Goal: Complete application form: Complete application form

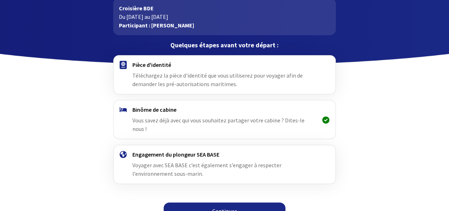
scroll to position [45, 0]
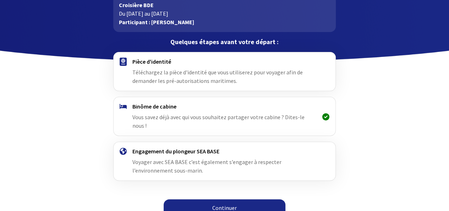
click at [226, 199] on link "Continuer" at bounding box center [225, 207] width 122 height 17
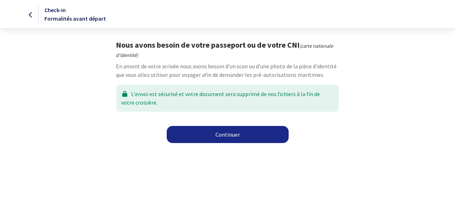
click at [226, 132] on link "Continuer" at bounding box center [228, 134] width 122 height 17
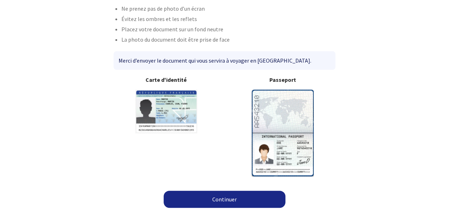
scroll to position [54, 0]
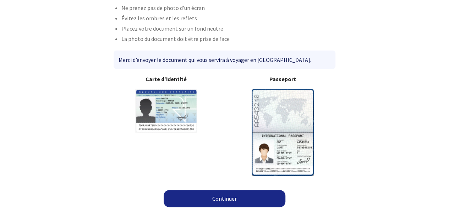
click at [223, 196] on link "Continuer" at bounding box center [225, 198] width 122 height 17
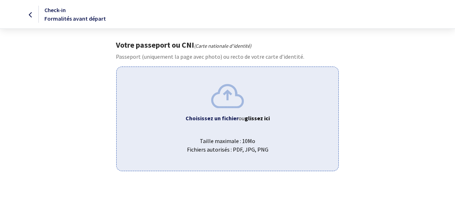
click at [231, 102] on img at bounding box center [227, 96] width 33 height 24
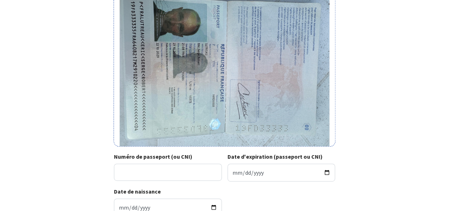
scroll to position [67, 0]
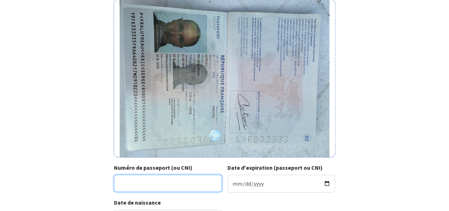
click at [131, 181] on input "Numéro de passeport (ou CNI)" at bounding box center [168, 182] width 108 height 17
type input "19FD33333"
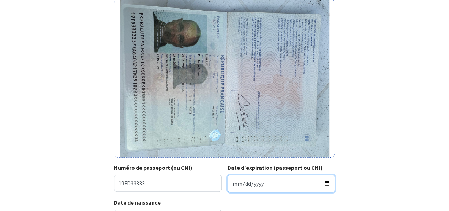
click at [268, 182] on input "Date d'expiration (passeport ou CNI)" at bounding box center [282, 183] width 108 height 18
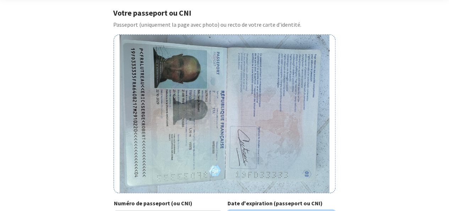
scroll to position [139, 0]
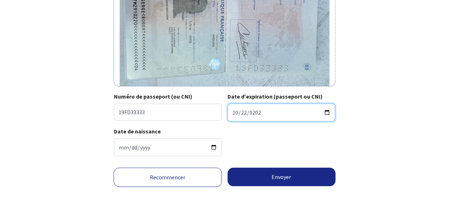
type input "2029-10-22"
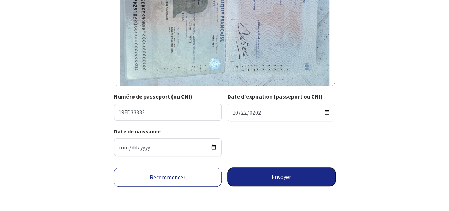
click at [292, 178] on button "Envoyer" at bounding box center [282, 176] width 108 height 18
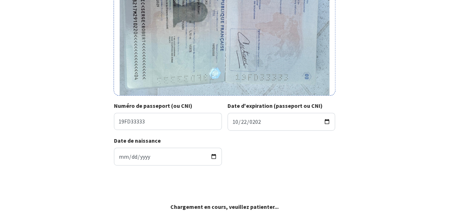
scroll to position [128, 0]
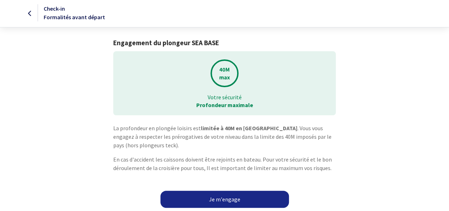
scroll to position [2, 0]
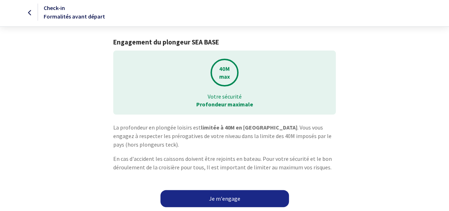
click at [230, 199] on link "Je m'engage" at bounding box center [225, 198] width 129 height 17
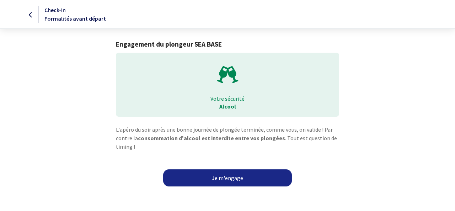
click at [238, 177] on link "Je m'engage" at bounding box center [227, 177] width 129 height 17
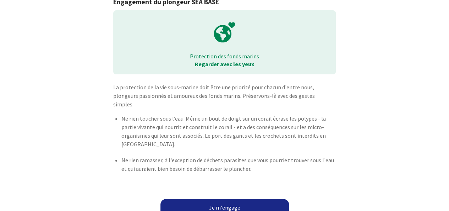
scroll to position [43, 0]
click at [223, 198] on link "Je m'engage" at bounding box center [225, 206] width 129 height 17
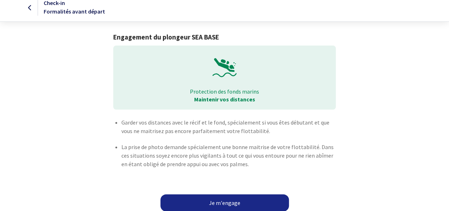
scroll to position [11, 0]
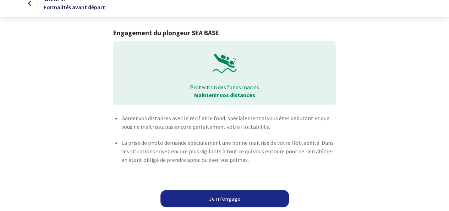
click at [232, 197] on link "Je m'engage" at bounding box center [225, 198] width 129 height 17
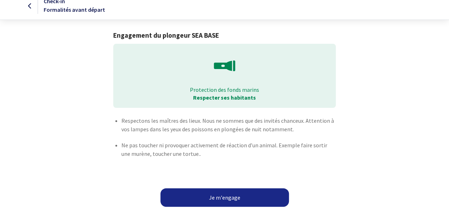
scroll to position [13, 0]
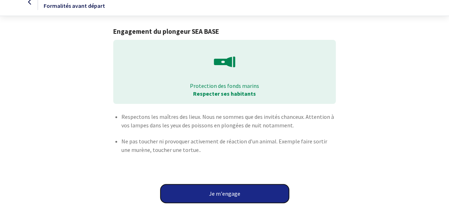
click at [224, 191] on button "Je m'engage" at bounding box center [225, 193] width 129 height 18
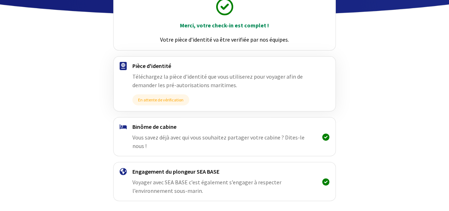
scroll to position [111, 0]
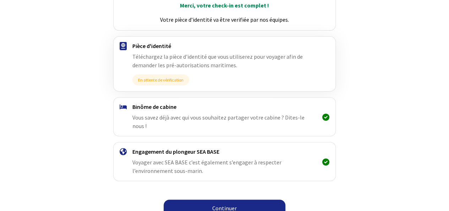
click at [232, 199] on link "Continuer" at bounding box center [225, 207] width 122 height 17
